Goal: Information Seeking & Learning: Learn about a topic

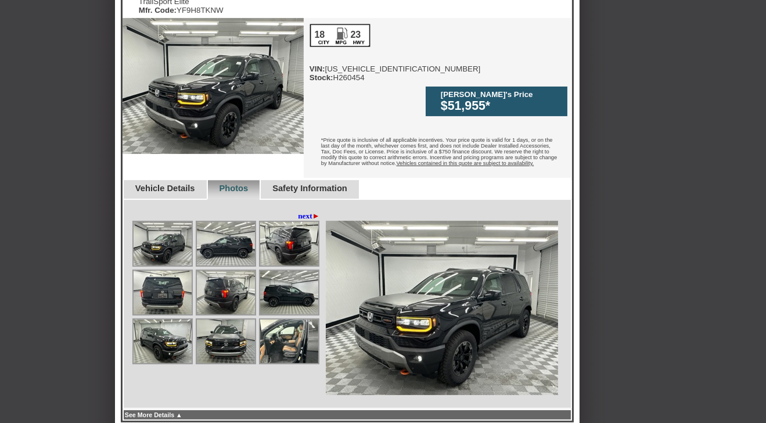
scroll to position [353, 0]
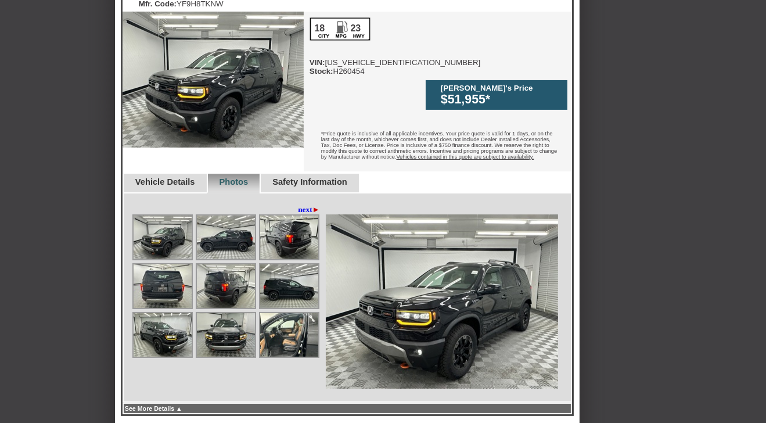
drag, startPoint x: 770, startPoint y: 140, endPoint x: 772, endPoint y: 165, distance: 25.0
click at [765, 165] on html "Back To Quote [PERSON_NAME], [PERSON_NAME] Honda of [GEOGRAPHIC_DATA] is more t…" at bounding box center [383, 254] width 766 height 1214
click at [308, 205] on link "next ►" at bounding box center [309, 209] width 22 height 9
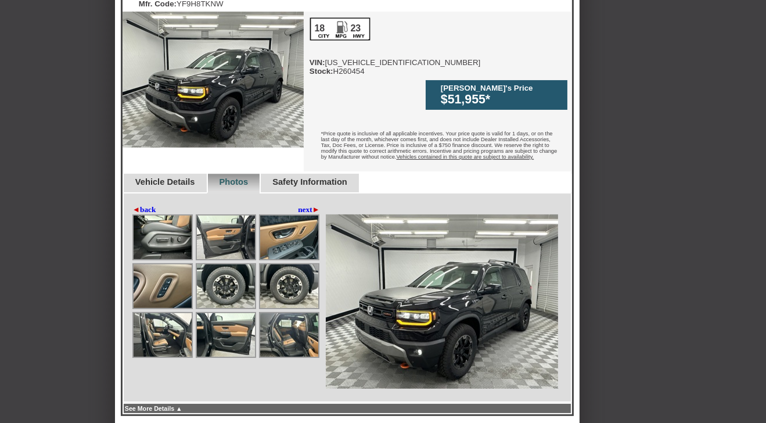
click at [308, 205] on link "next ►" at bounding box center [309, 209] width 22 height 9
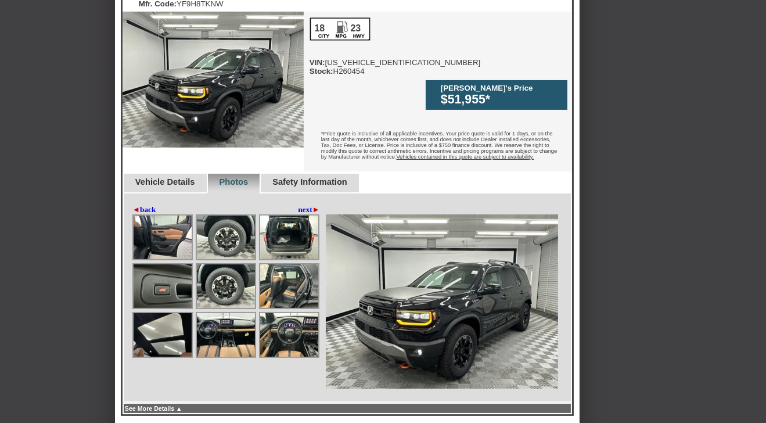
click at [308, 205] on link "next ►" at bounding box center [309, 209] width 22 height 9
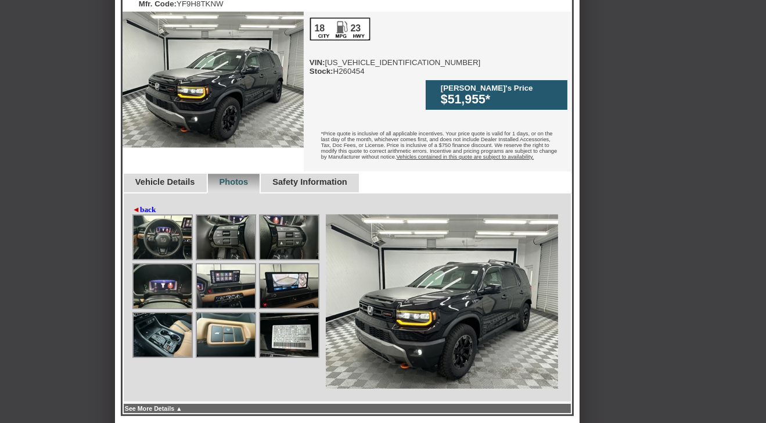
click at [156, 205] on link "◄ back" at bounding box center [144, 209] width 24 height 9
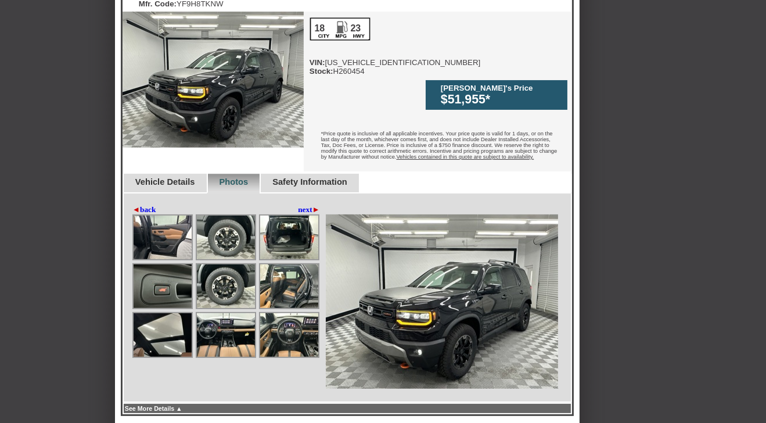
click at [156, 205] on link "◄ back" at bounding box center [144, 209] width 24 height 9
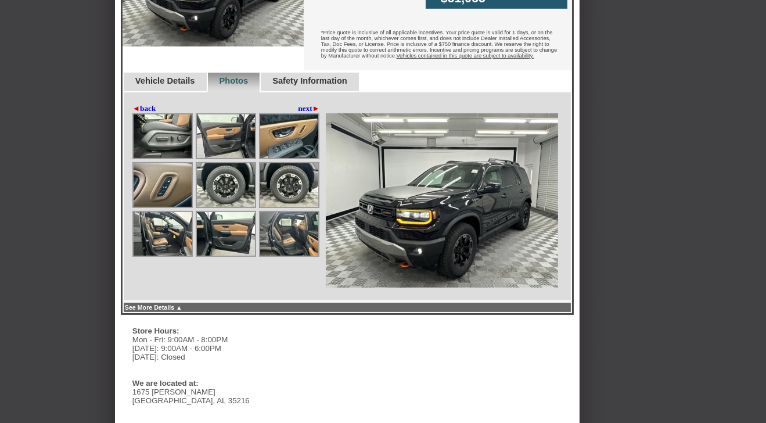
scroll to position [457, 0]
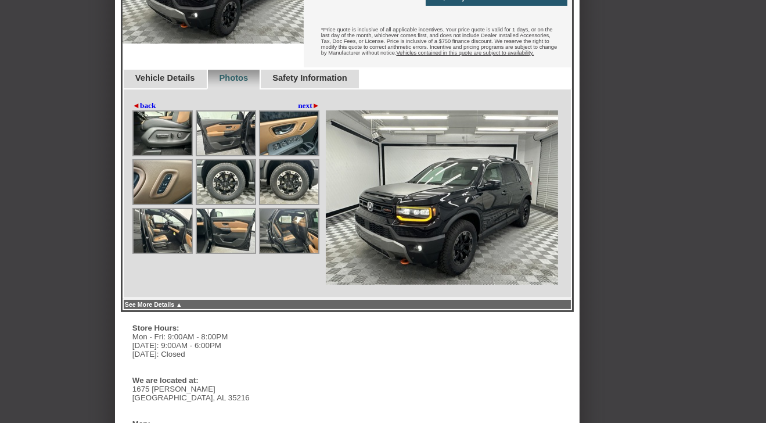
click at [156, 73] on link "Vehicle Details" at bounding box center [165, 77] width 60 height 9
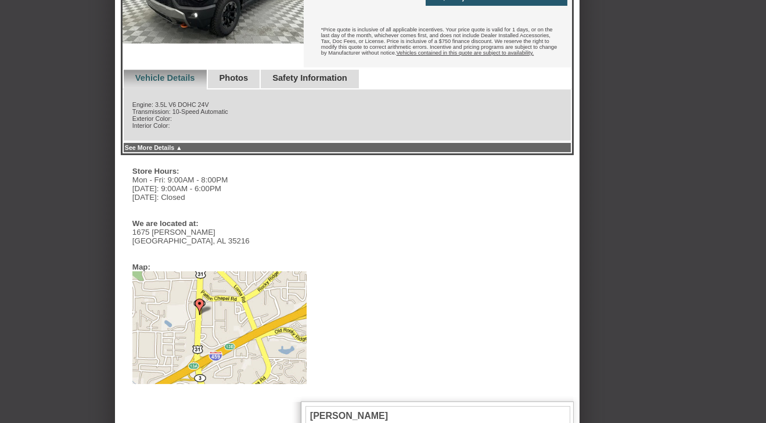
click at [150, 144] on link "See More Details ▲" at bounding box center [153, 147] width 57 height 7
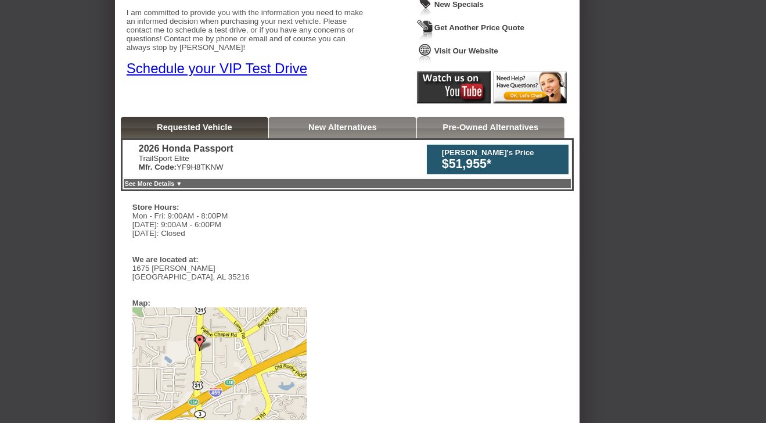
scroll to position [180, 0]
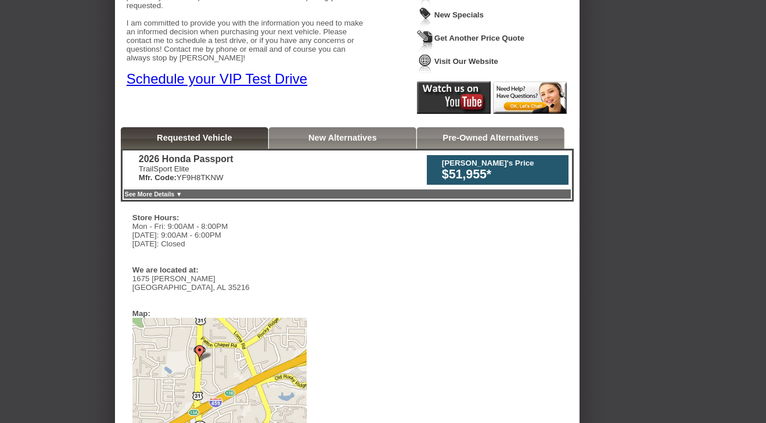
click at [178, 192] on link "See More Details ▼" at bounding box center [153, 193] width 57 height 7
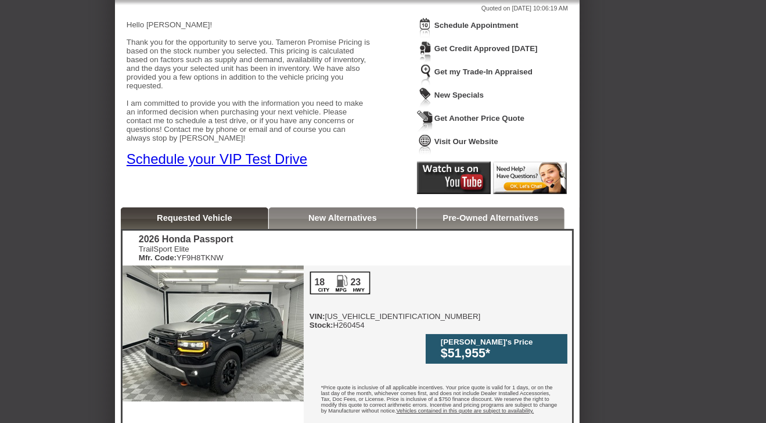
scroll to position [0, 0]
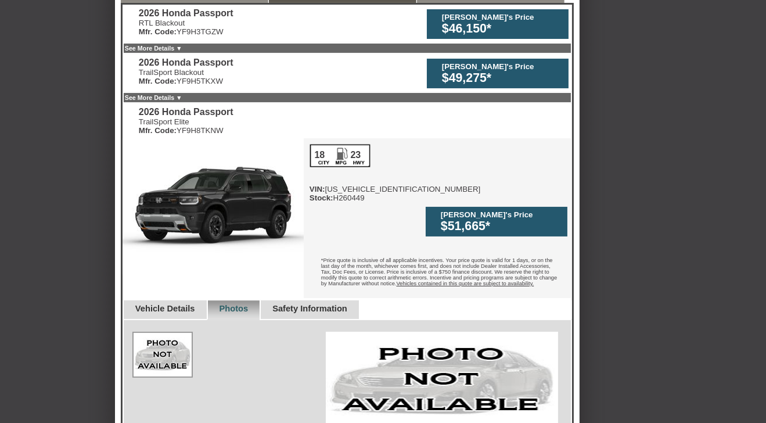
scroll to position [329, 0]
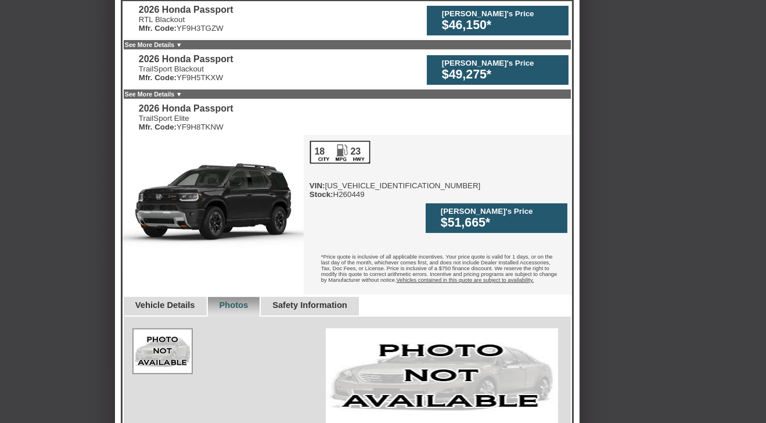
click at [167, 300] on link "Vehicle Details" at bounding box center [165, 304] width 60 height 9
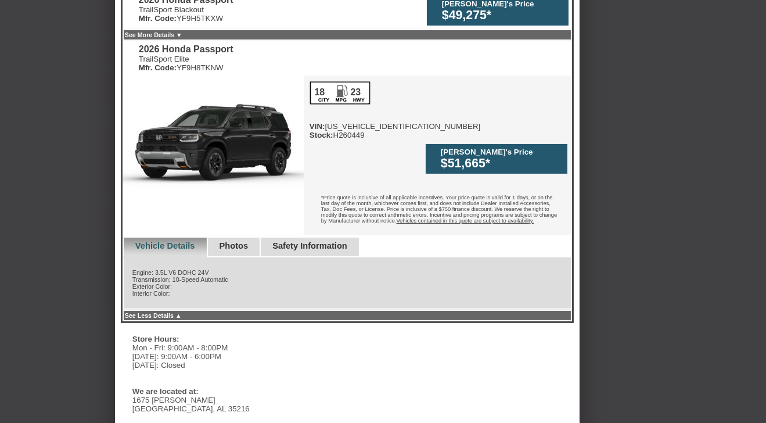
scroll to position [385, 0]
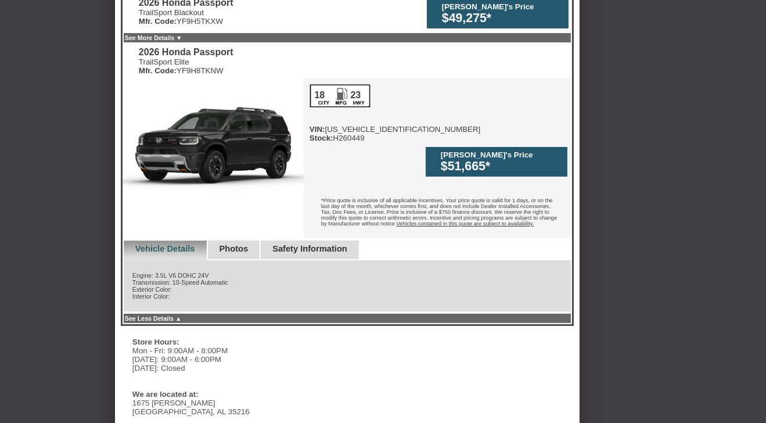
click at [248, 244] on link "Photos" at bounding box center [233, 248] width 29 height 9
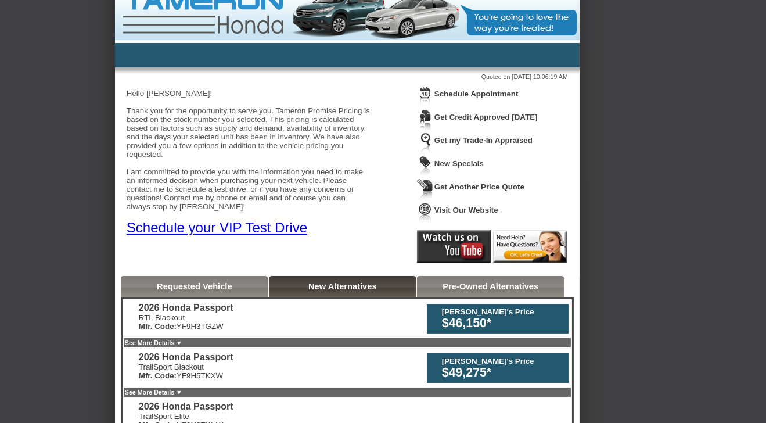
scroll to position [16, 0]
